Goal: Task Accomplishment & Management: Manage account settings

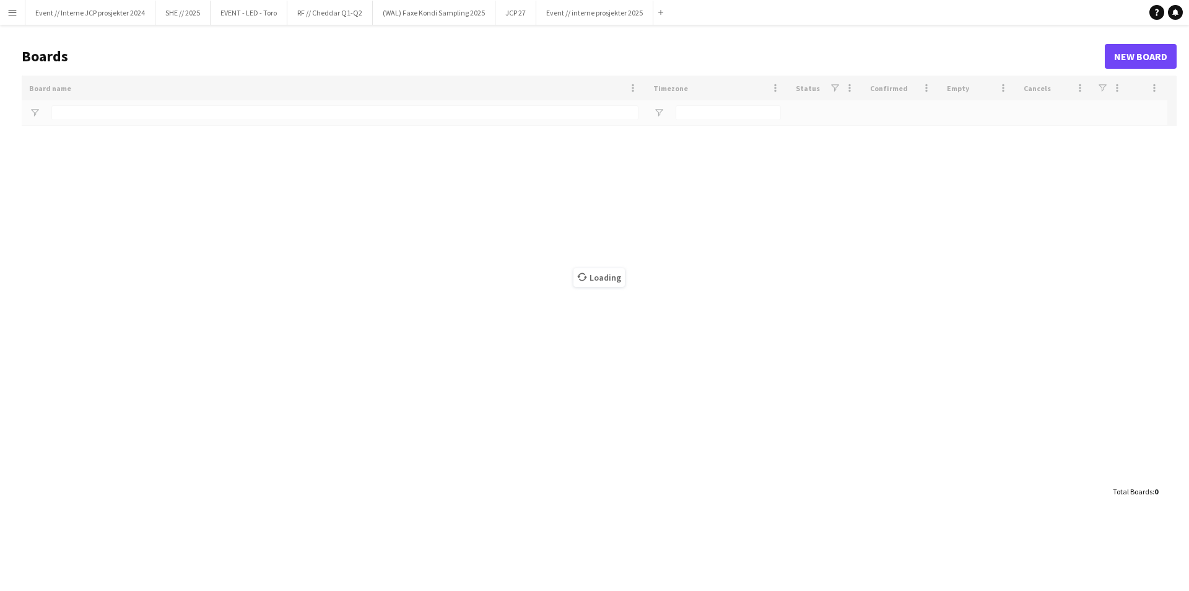
type input "**********"
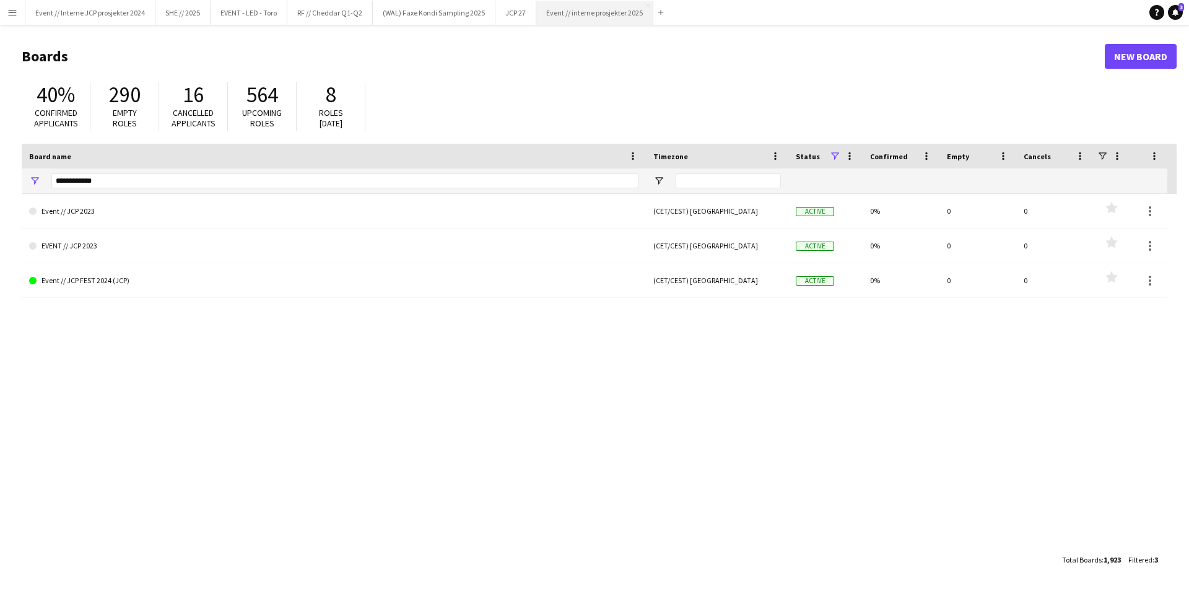
click at [600, 12] on button "Event // interne prosjekter 2025 Close" at bounding box center [594, 13] width 117 height 24
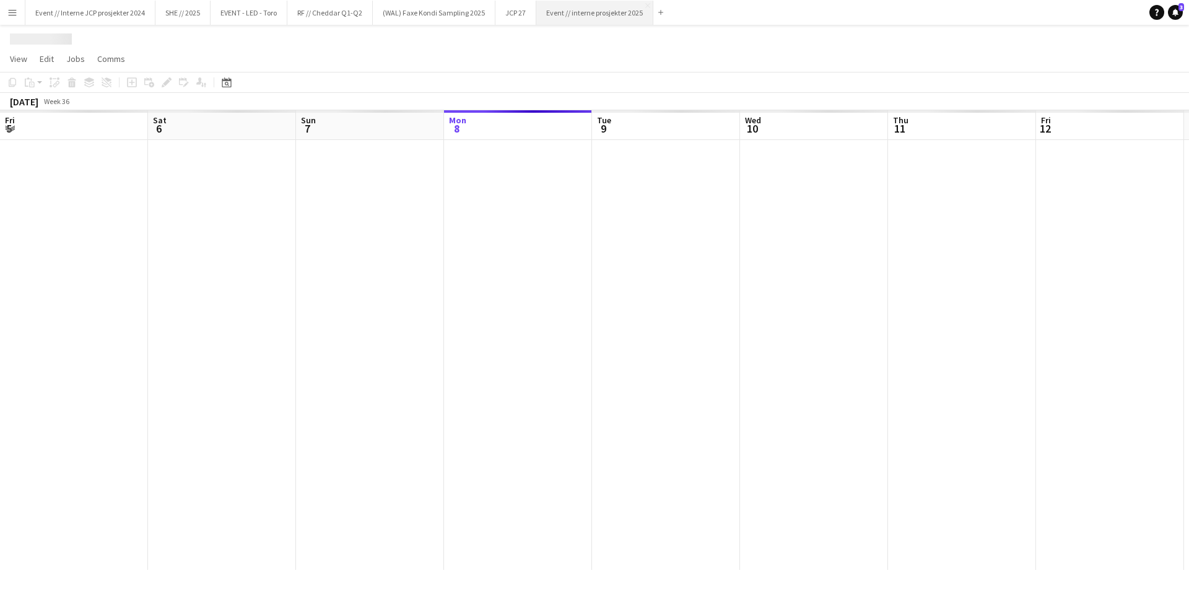
scroll to position [0, 295]
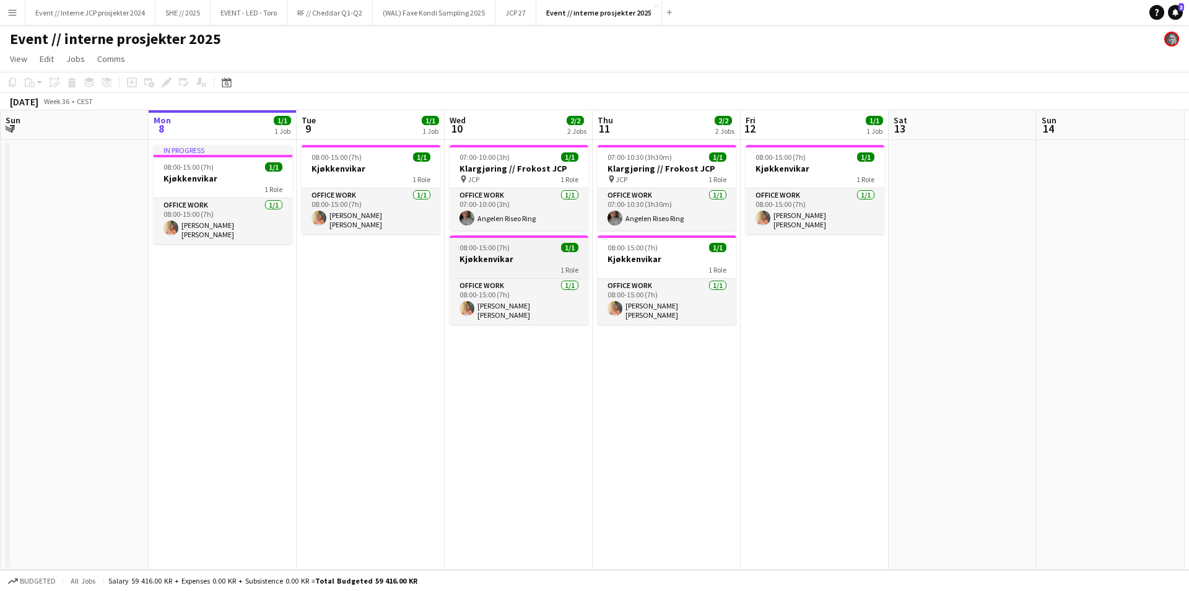
click at [511, 261] on h3 "Kjøkkenvikar" at bounding box center [518, 258] width 139 height 11
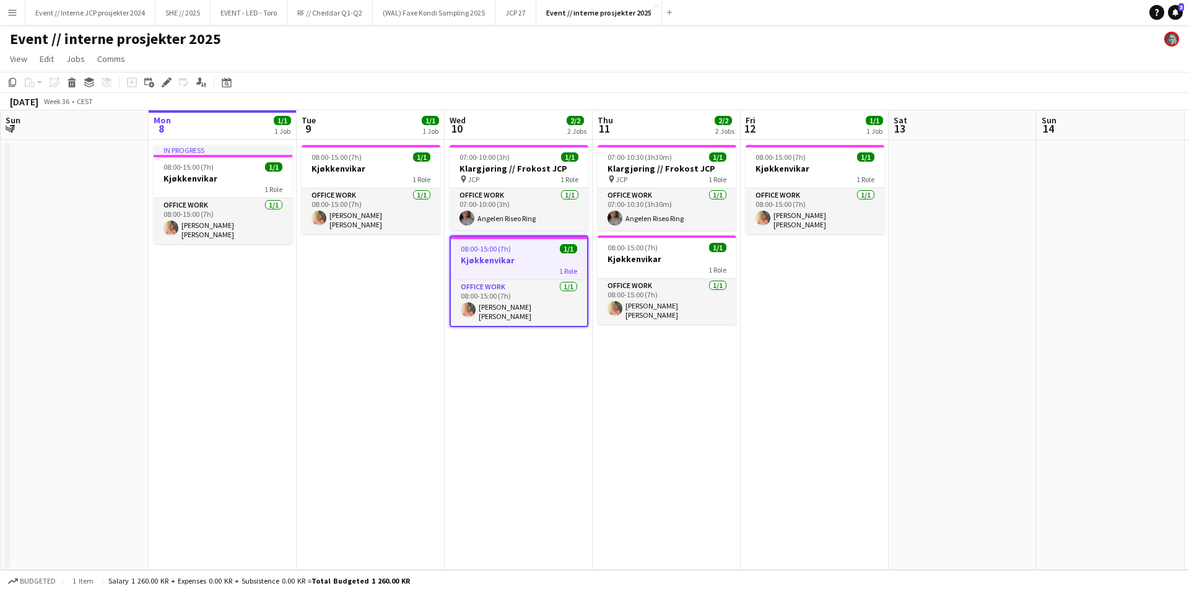
click at [511, 261] on h3 "Kjøkkenvikar" at bounding box center [519, 259] width 136 height 11
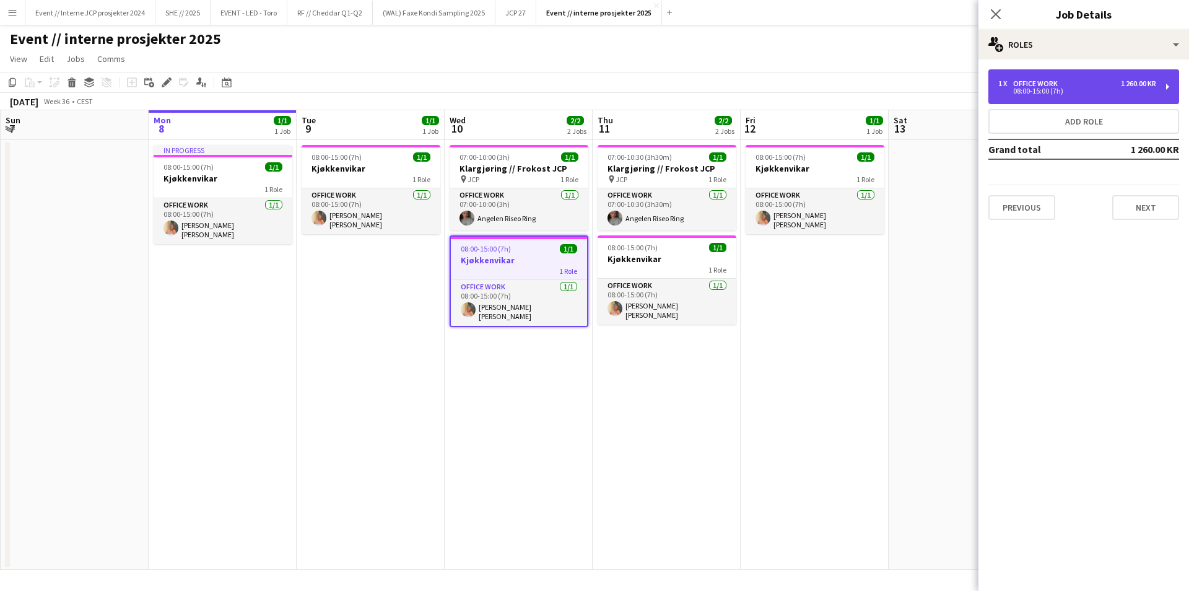
click at [1073, 88] on div "08:00-15:00 (7h)" at bounding box center [1077, 91] width 158 height 6
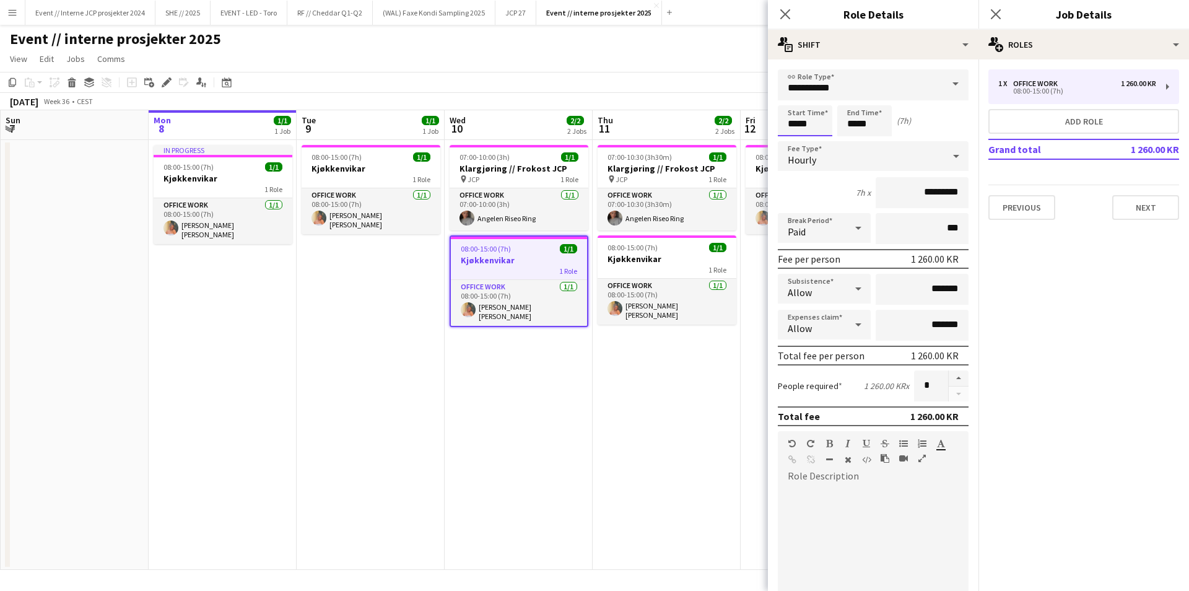
click at [794, 124] on input "*****" at bounding box center [805, 120] width 54 height 31
type input "*****"
click at [998, 10] on icon "Close pop-in" at bounding box center [995, 14] width 12 height 12
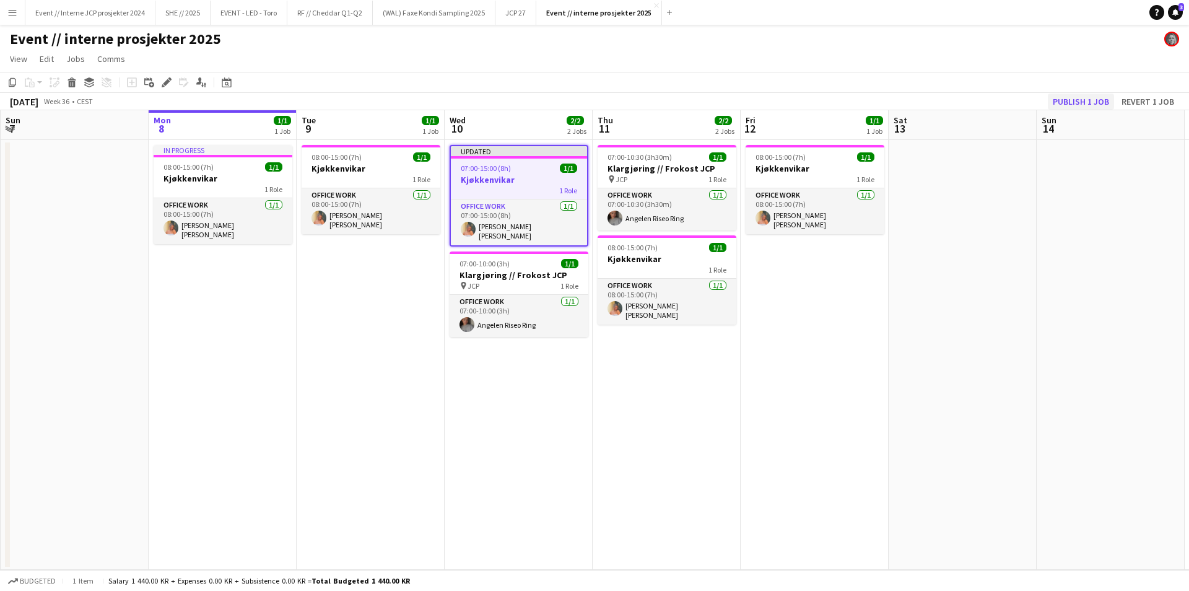
click at [1070, 104] on button "Publish 1 job" at bounding box center [1080, 101] width 66 height 16
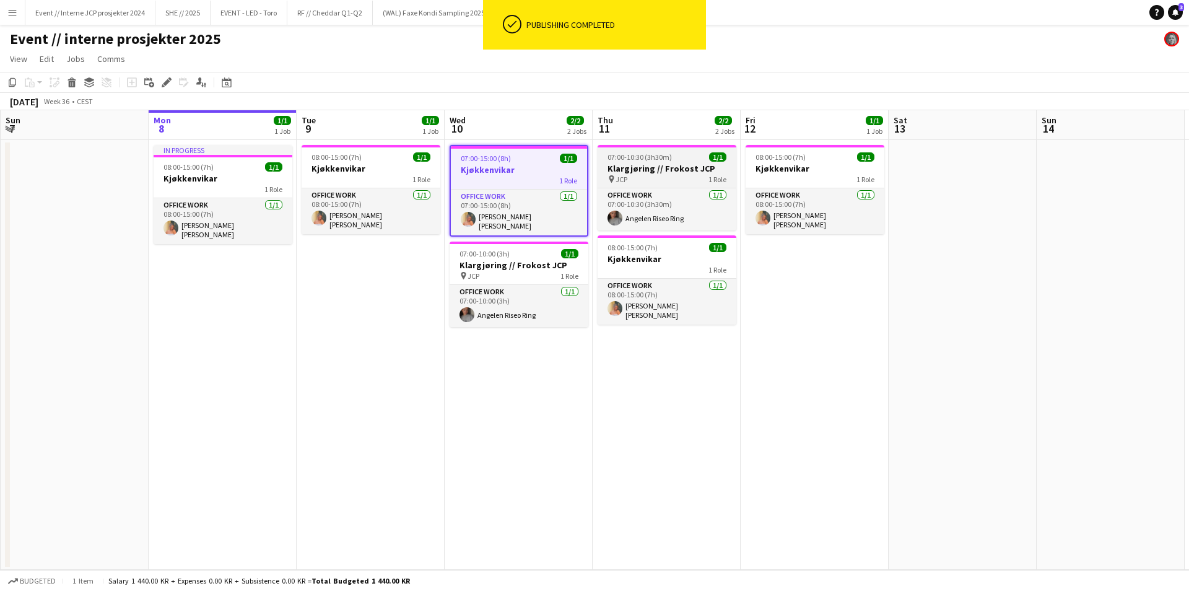
click at [659, 169] on h3 "Klargjøring // Frokost JCP" at bounding box center [666, 168] width 139 height 11
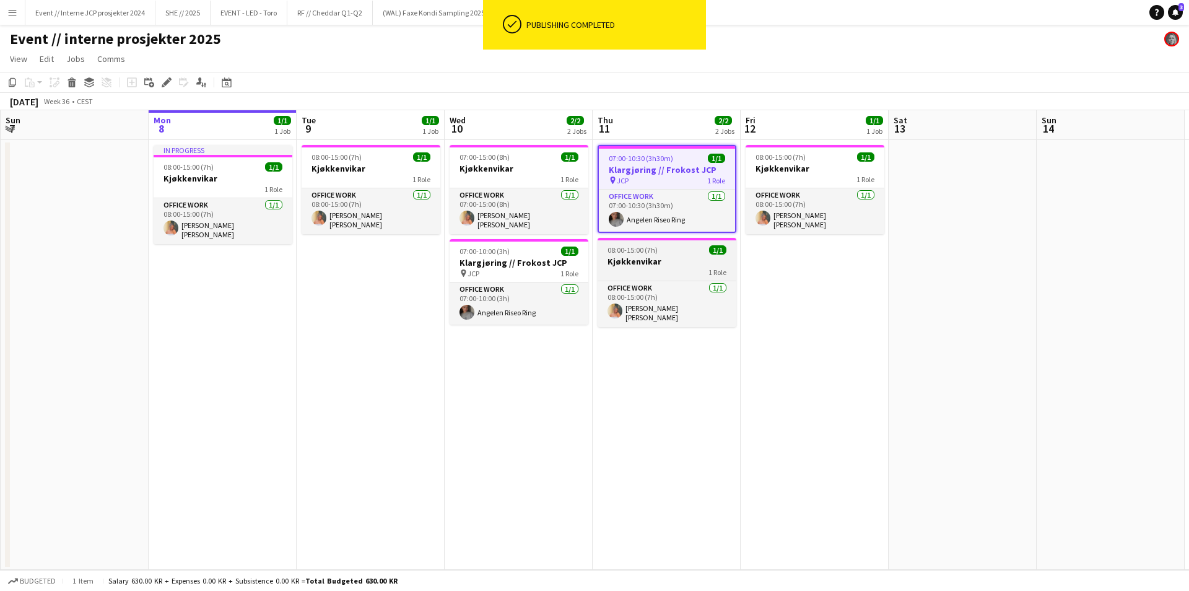
click at [652, 271] on div "1 Role" at bounding box center [666, 272] width 139 height 10
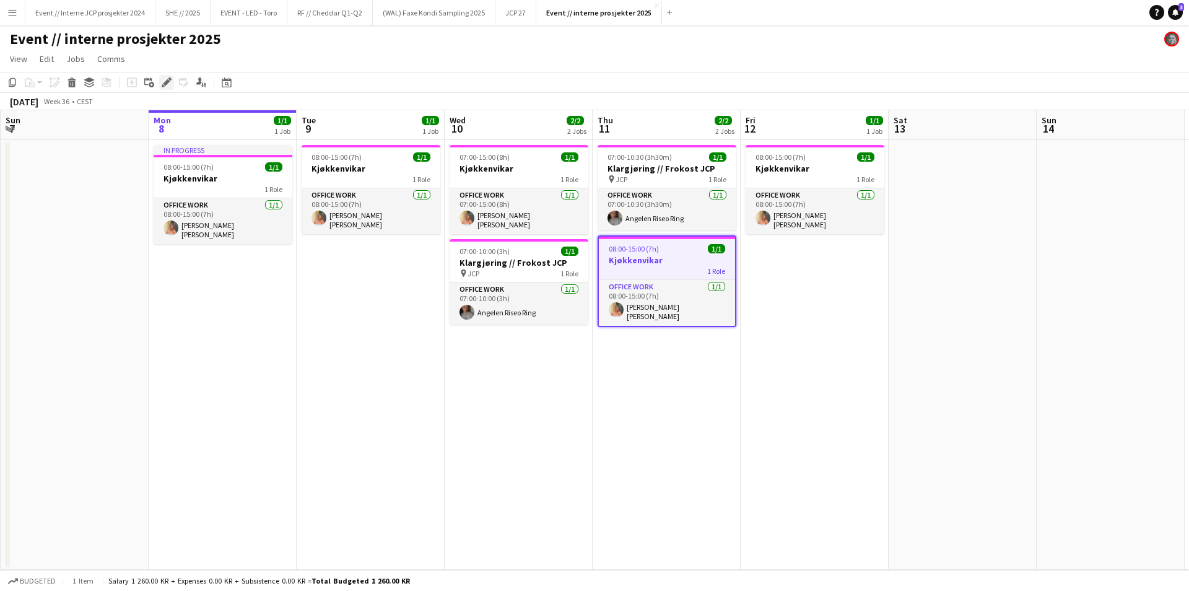
click at [167, 80] on icon at bounding box center [166, 82] width 7 height 7
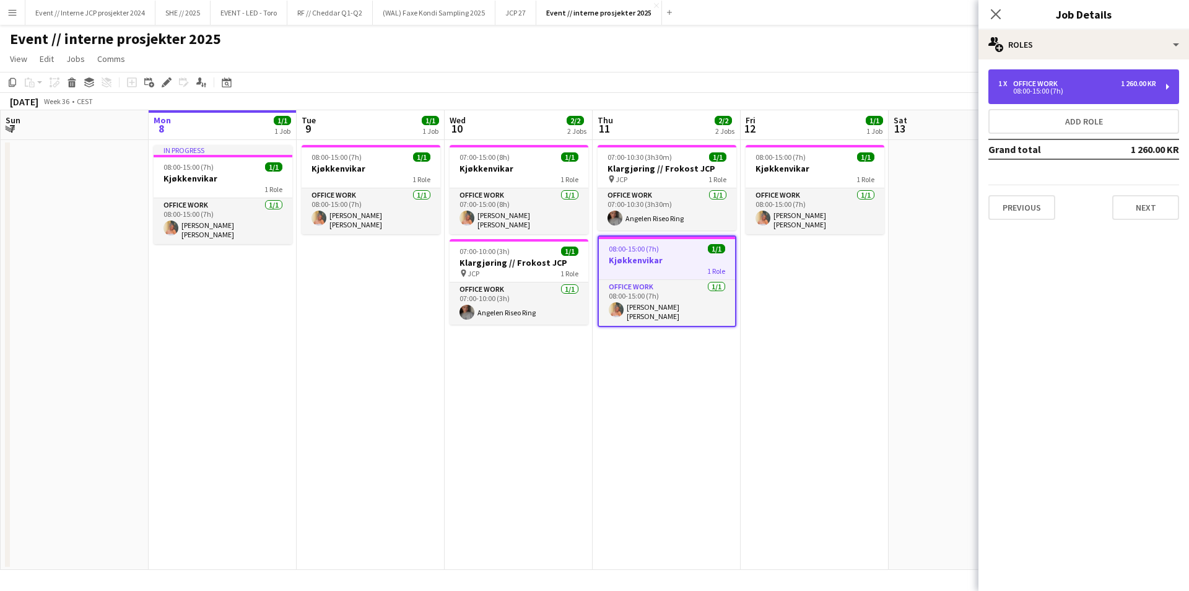
click at [1016, 73] on div "1 x Office work 1 260.00 KR 08:00-15:00 (7h)" at bounding box center [1083, 86] width 191 height 35
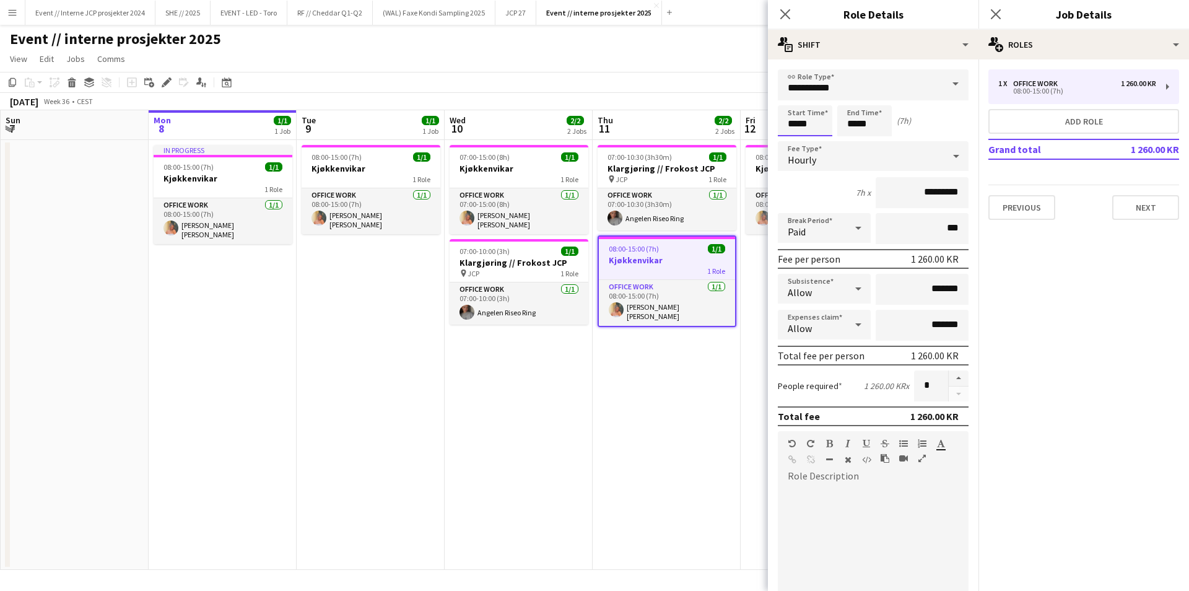
click at [795, 125] on input "*****" at bounding box center [805, 120] width 54 height 31
type input "*****"
click at [998, 16] on icon at bounding box center [995, 14] width 12 height 12
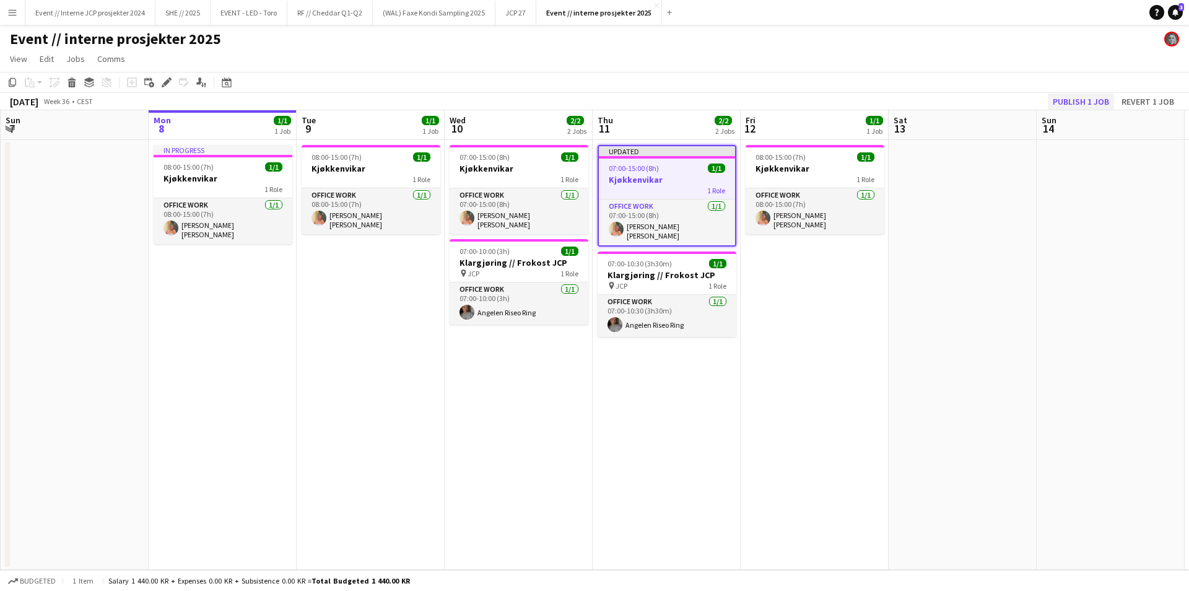
click at [1091, 100] on button "Publish 1 job" at bounding box center [1080, 101] width 66 height 16
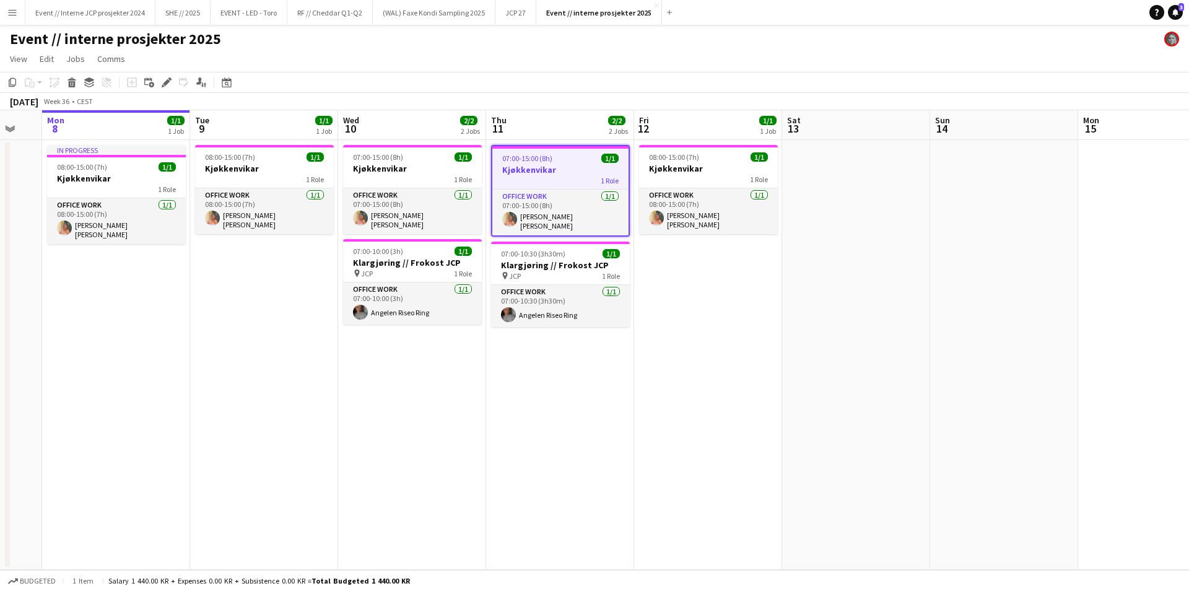
scroll to position [0, 382]
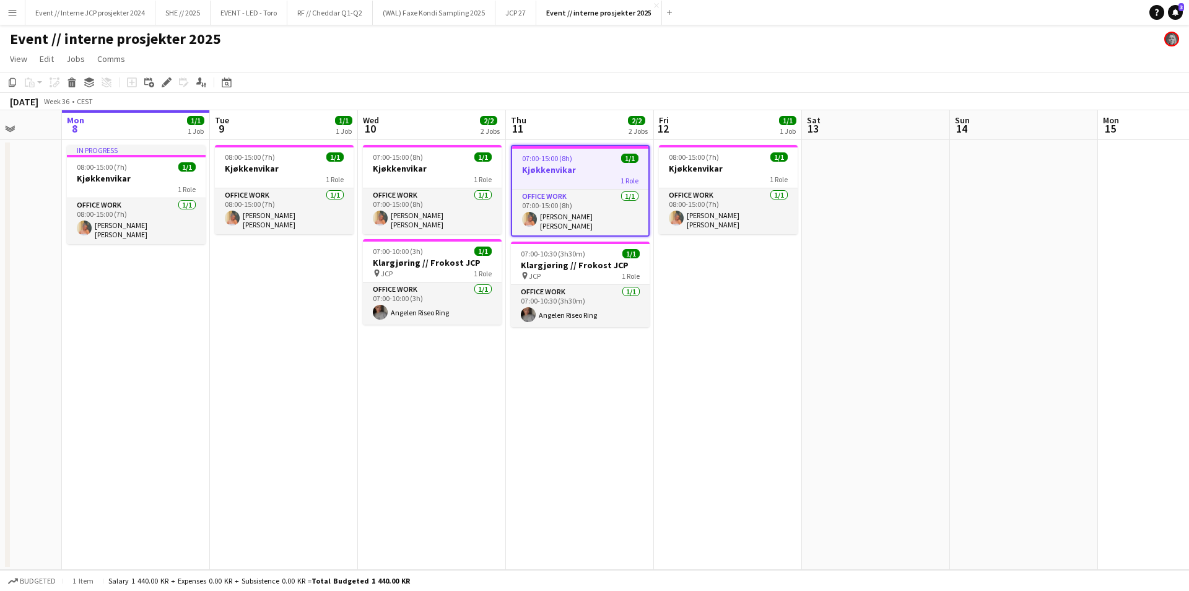
click at [573, 167] on h3 "Kjøkkenvikar" at bounding box center [580, 169] width 136 height 11
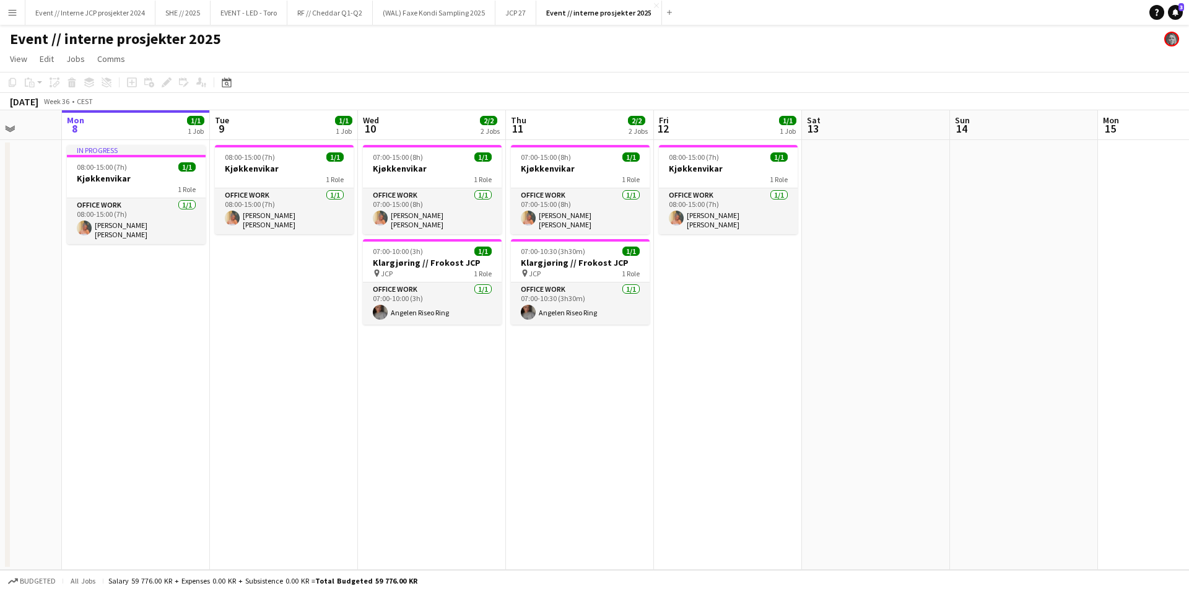
click at [749, 369] on app-date-cell "08:00-15:00 (7h) 1/1 Kjøkkenvikar 1 Role Office work [DATE] 08:00-15:00 (7h) [P…" at bounding box center [728, 355] width 148 height 430
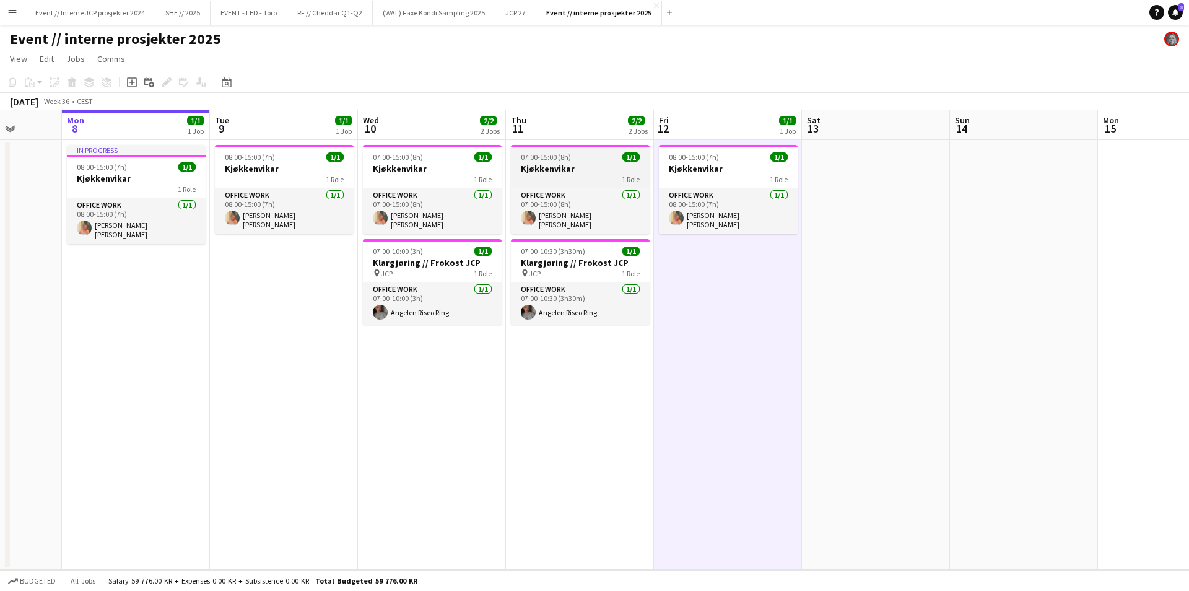
click at [570, 179] on div "1 Role" at bounding box center [580, 179] width 139 height 10
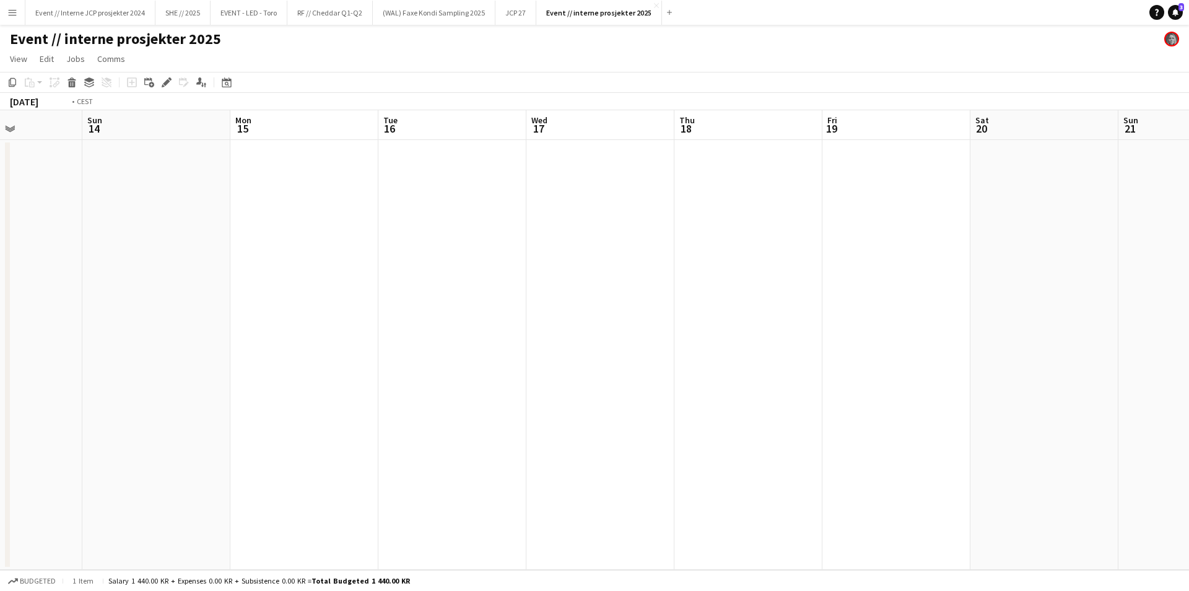
scroll to position [0, 440]
click at [955, 218] on app-date-cell at bounding box center [966, 355] width 148 height 430
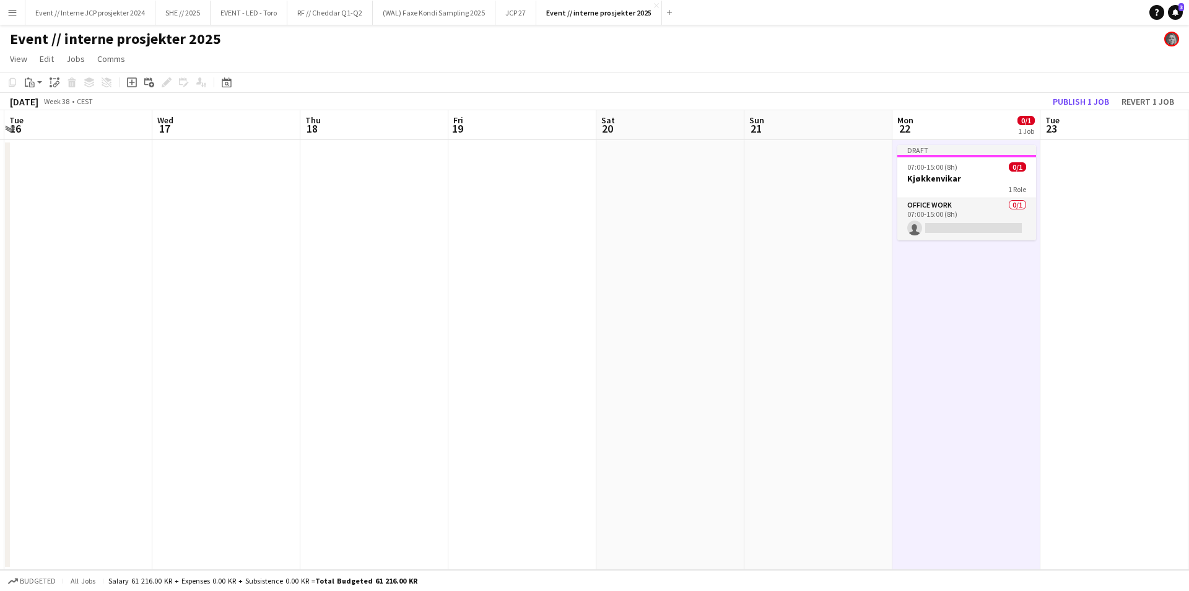
click at [1065, 201] on app-date-cell at bounding box center [1114, 355] width 148 height 430
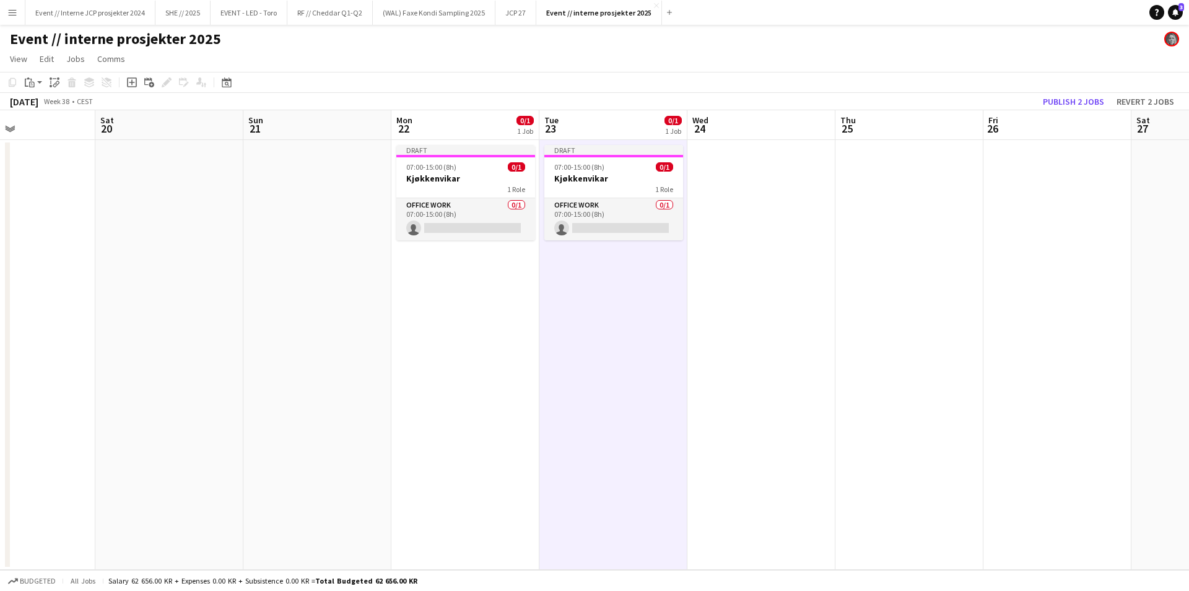
scroll to position [0, 348]
click at [776, 228] on app-date-cell at bounding box center [762, 355] width 148 height 430
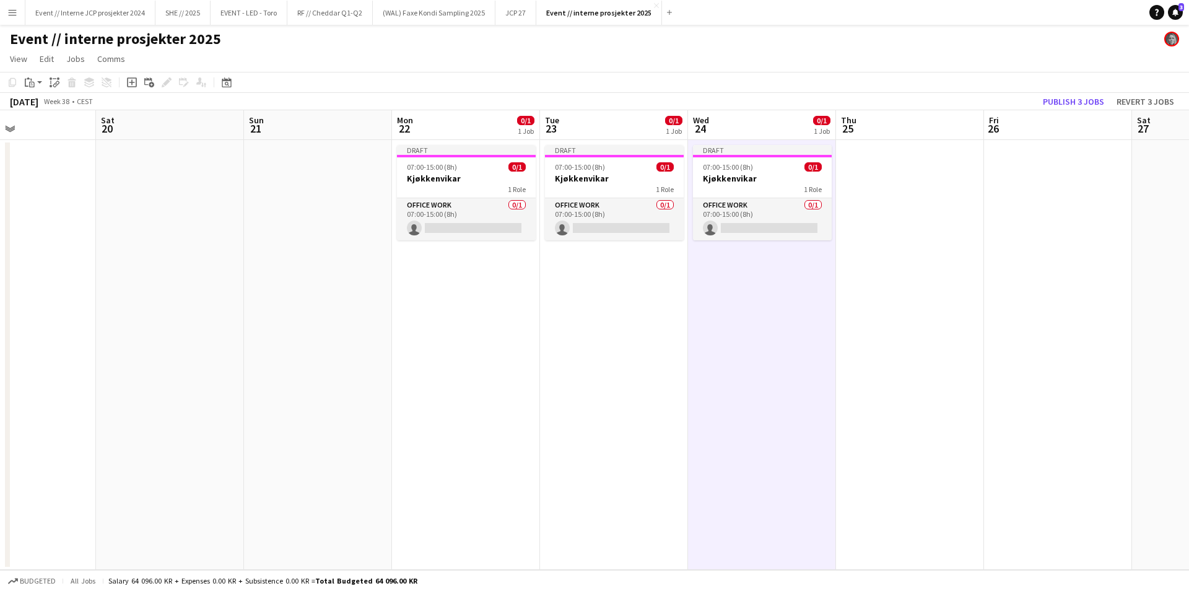
click at [878, 218] on app-date-cell at bounding box center [910, 355] width 148 height 430
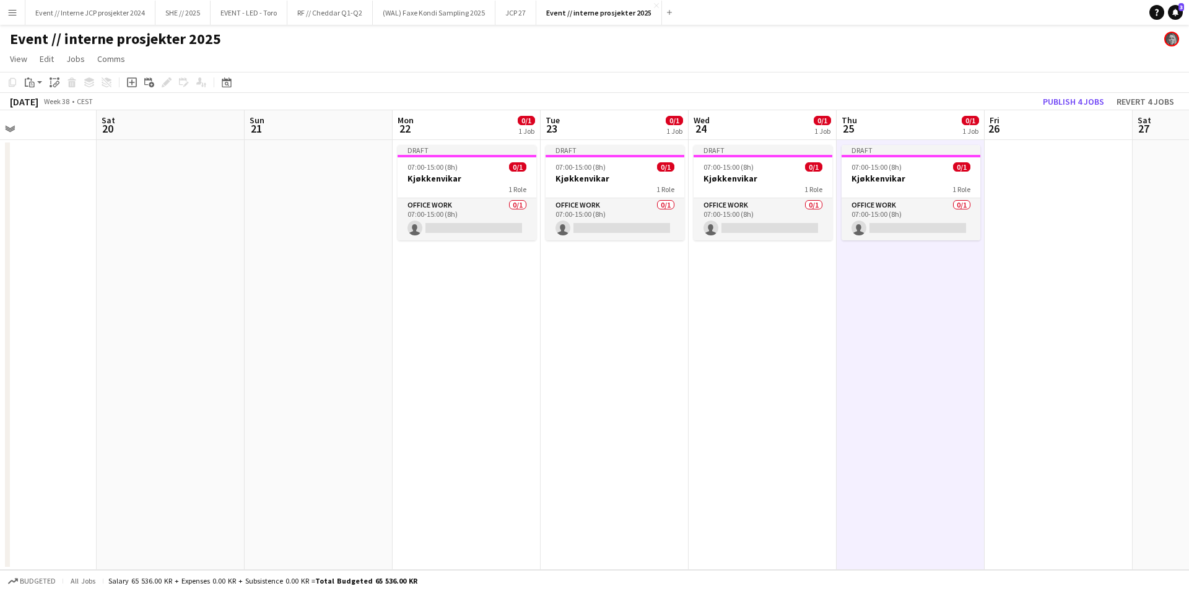
click at [991, 204] on app-date-cell at bounding box center [1058, 355] width 148 height 430
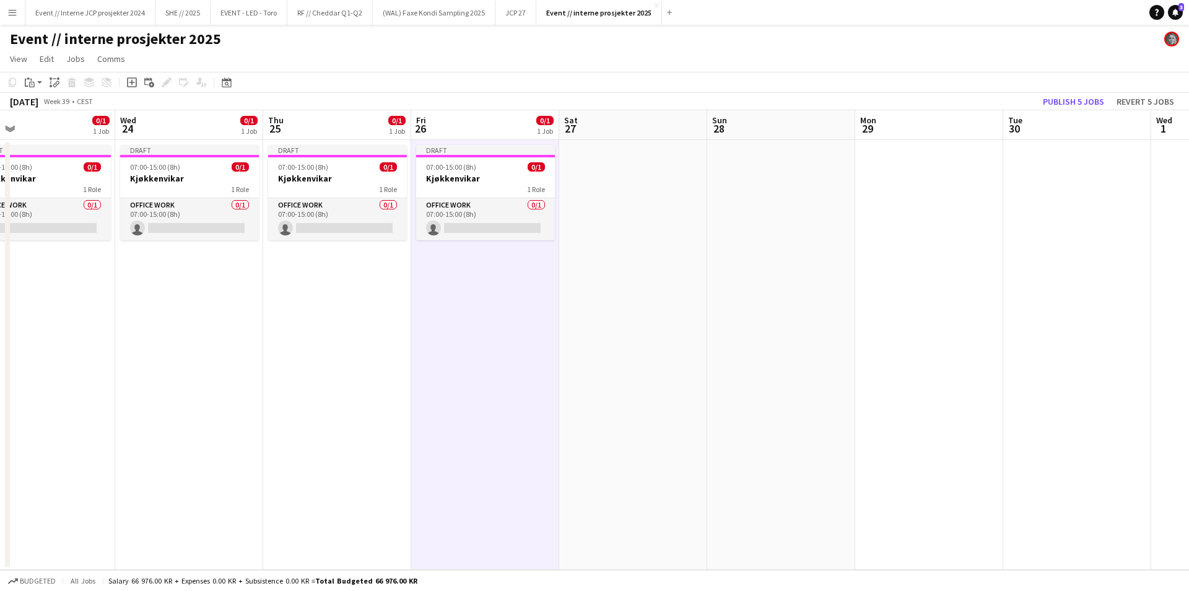
scroll to position [0, 503]
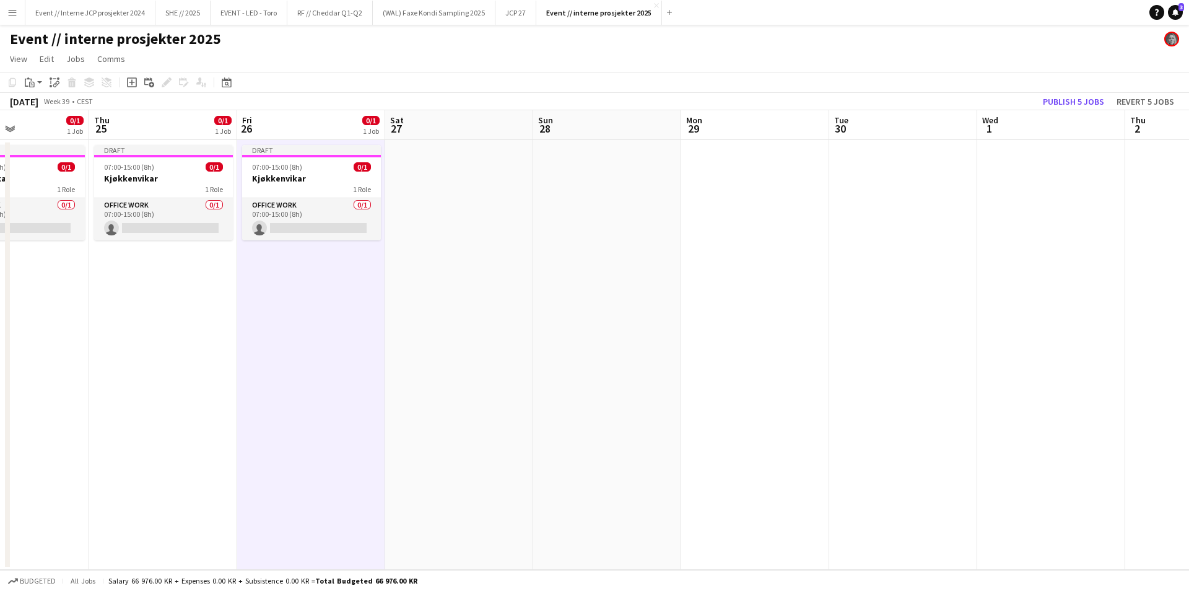
click at [697, 182] on app-date-cell at bounding box center [755, 355] width 148 height 430
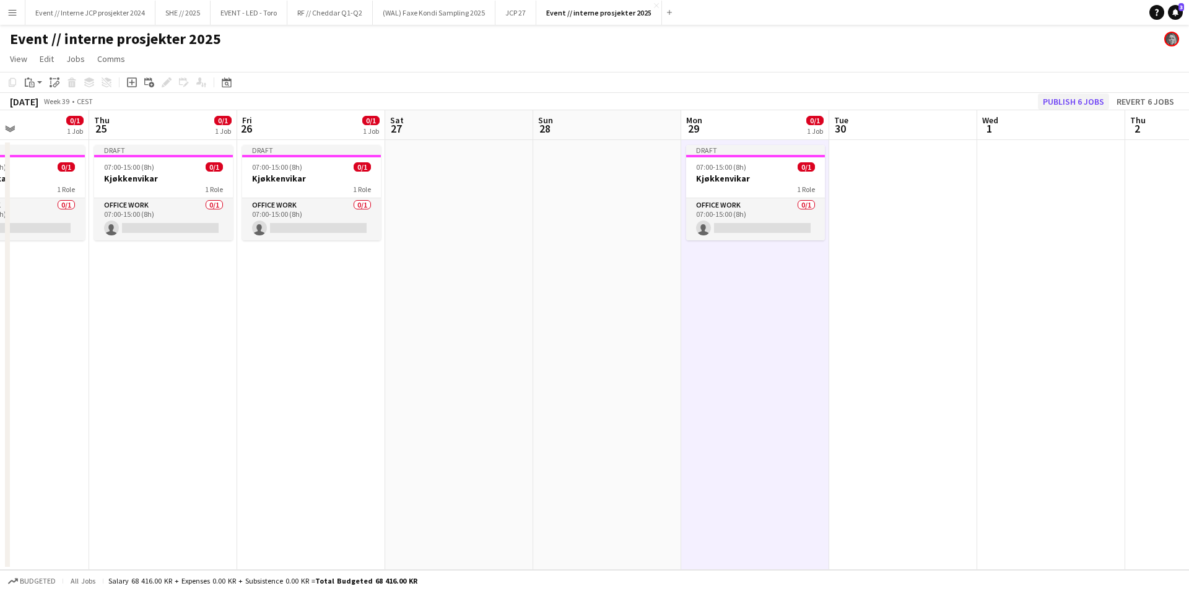
click at [1064, 100] on button "Publish 6 jobs" at bounding box center [1073, 101] width 71 height 16
